Goal: Check status: Check status

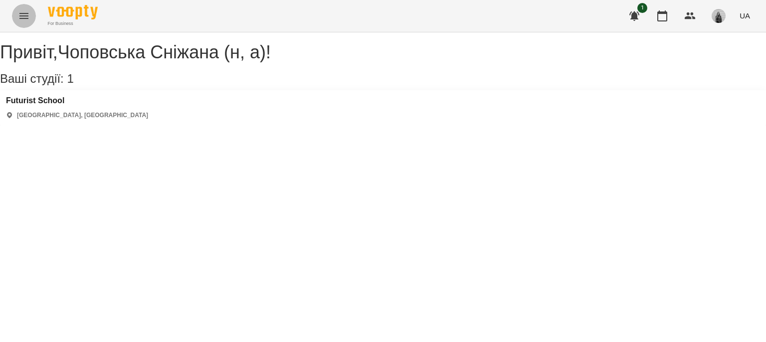
click at [21, 15] on icon "Menu" at bounding box center [24, 16] width 12 height 12
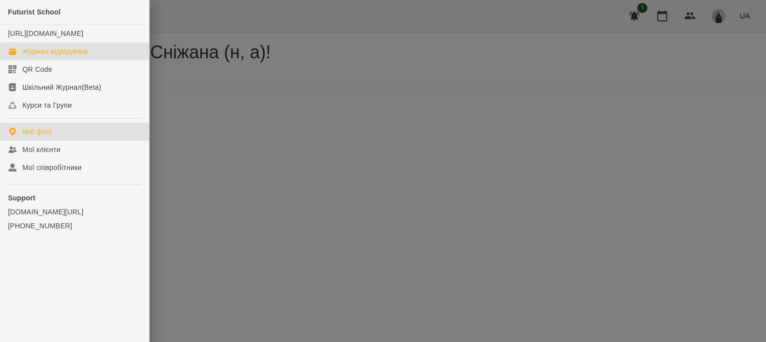
click at [30, 56] on div "Журнал відвідувань" at bounding box center [55, 51] width 66 height 10
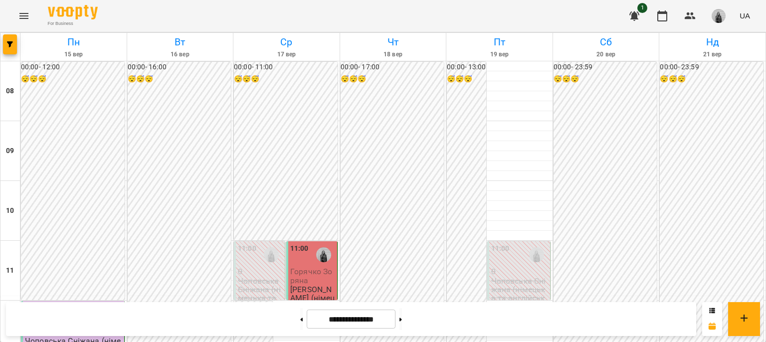
scroll to position [499, 0]
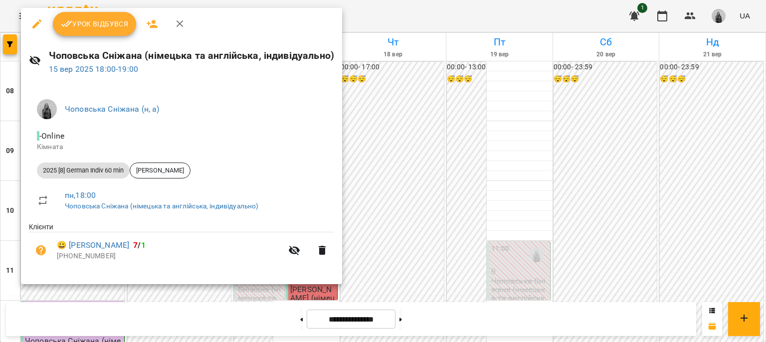
click at [99, 34] on button "Урок відбувся" at bounding box center [95, 24] width 84 height 24
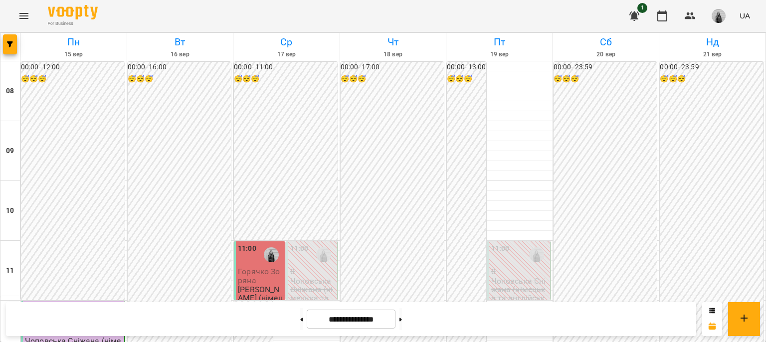
scroll to position [499, 0]
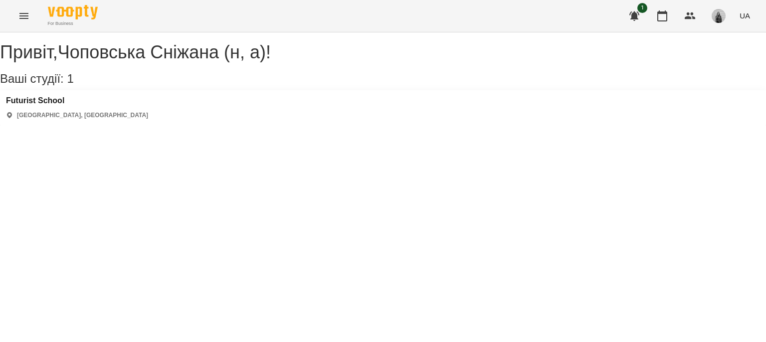
click at [18, 17] on icon "Menu" at bounding box center [24, 16] width 12 height 12
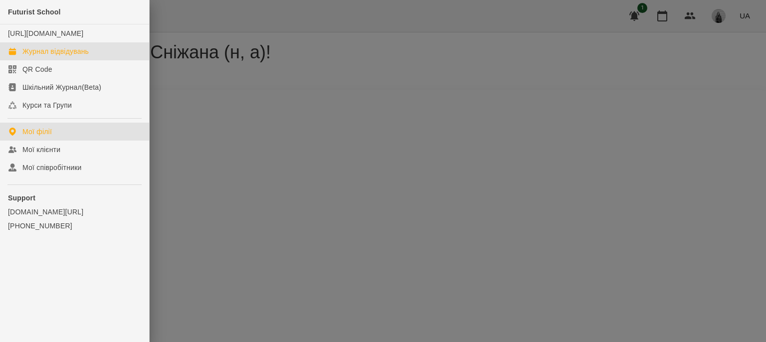
click at [38, 56] on div "Журнал відвідувань" at bounding box center [55, 51] width 66 height 10
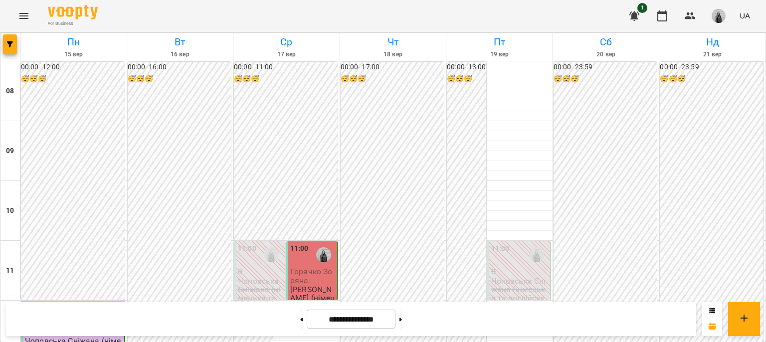
scroll to position [249, 0]
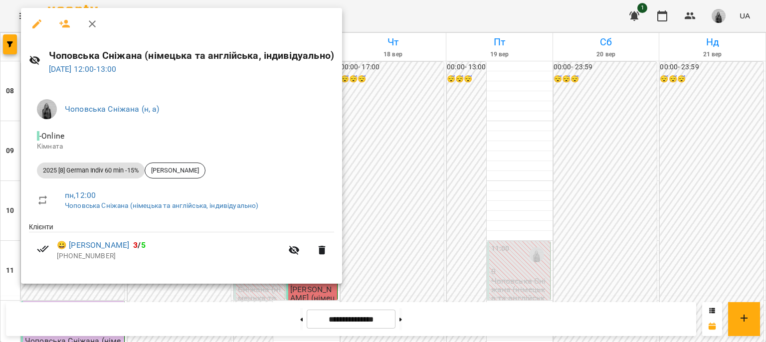
click at [99, 21] on button "button" at bounding box center [92, 24] width 24 height 24
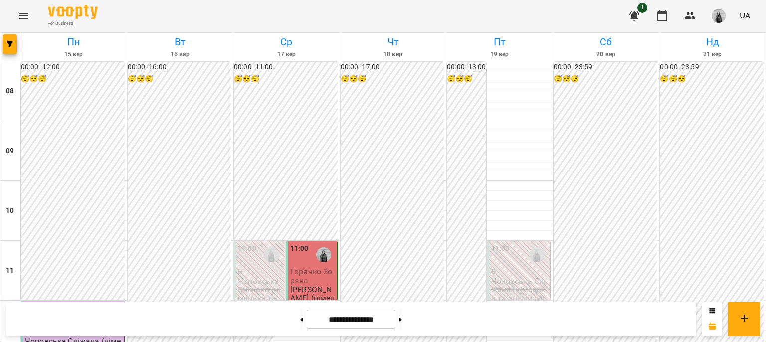
scroll to position [499, 0]
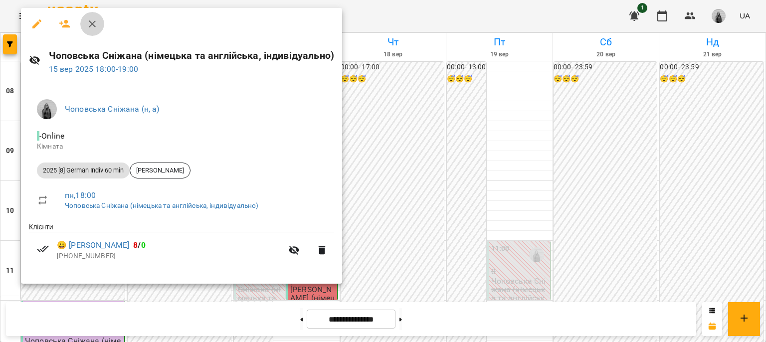
click at [97, 23] on icon "button" at bounding box center [92, 24] width 12 height 12
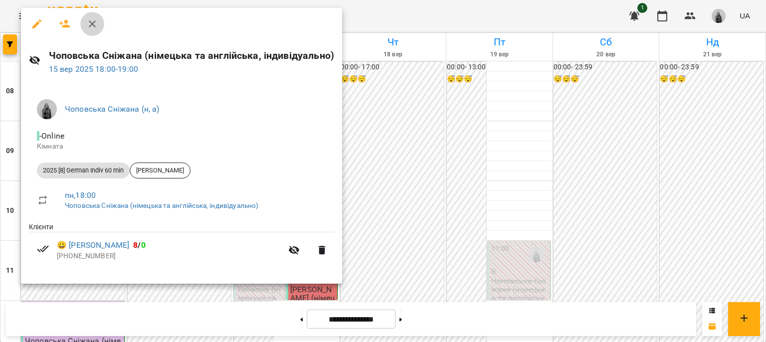
click at [97, 25] on icon "button" at bounding box center [92, 24] width 12 height 12
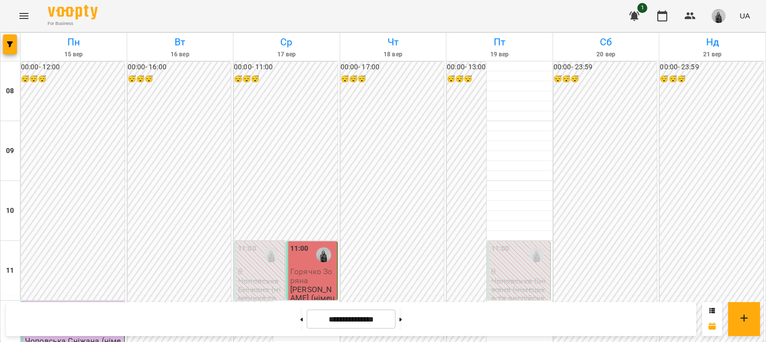
scroll to position [549, 0]
